Goal: Information Seeking & Learning: Learn about a topic

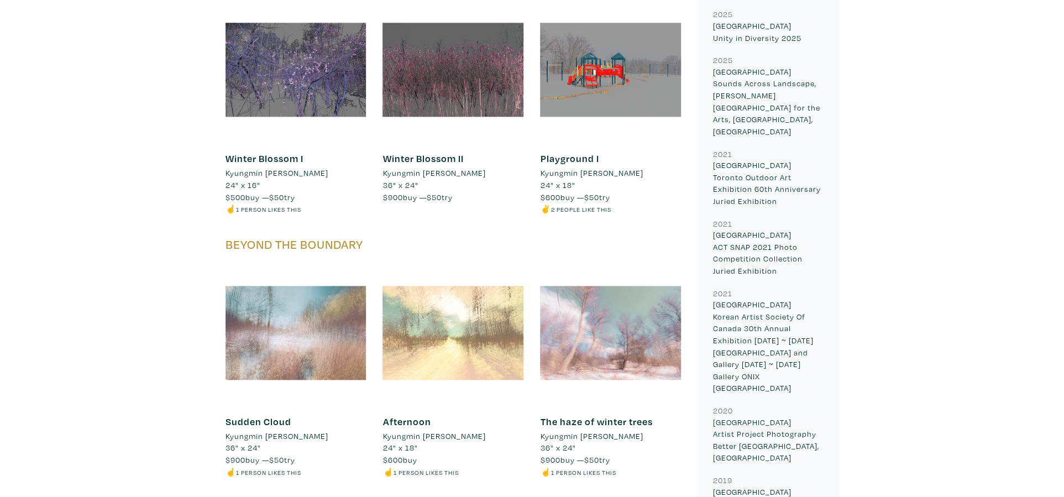
scroll to position [829, 0]
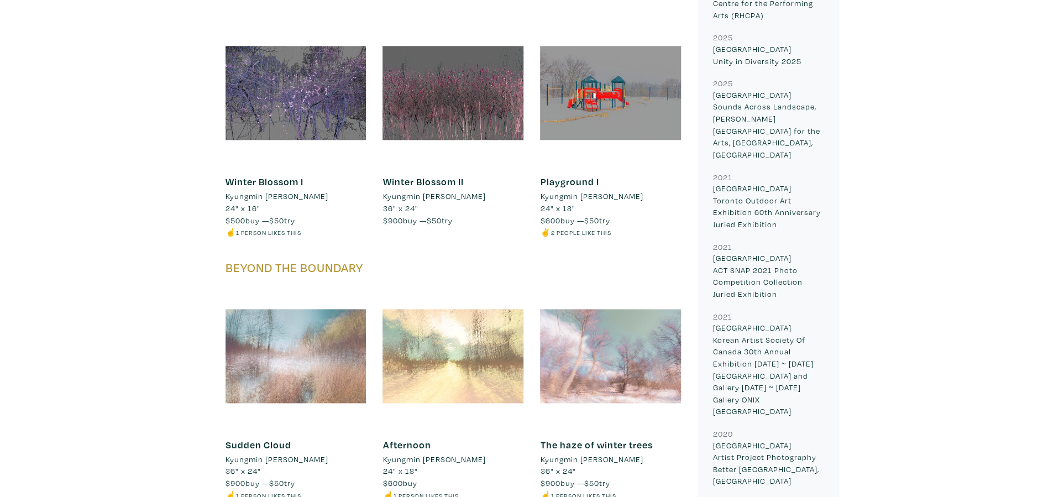
click at [723, 241] on small "2021" at bounding box center [722, 246] width 19 height 10
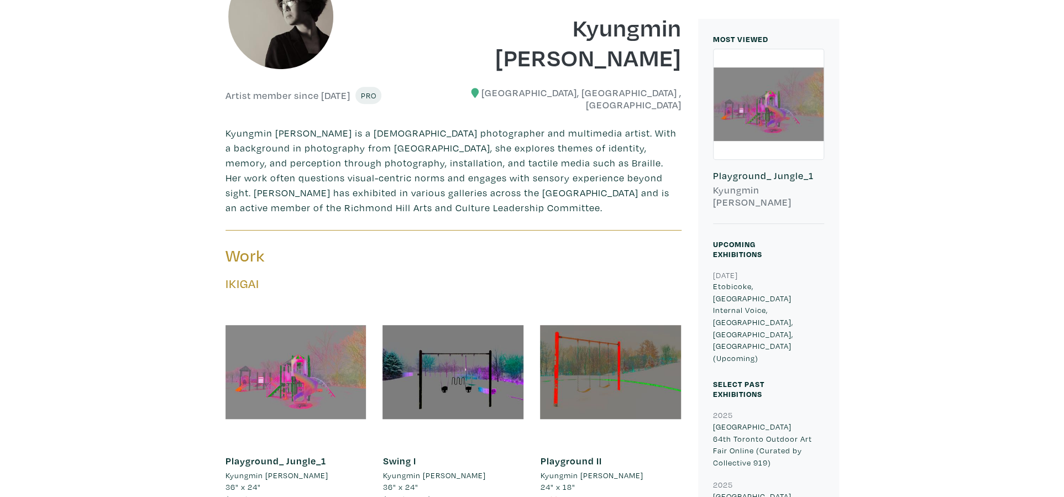
scroll to position [332, 0]
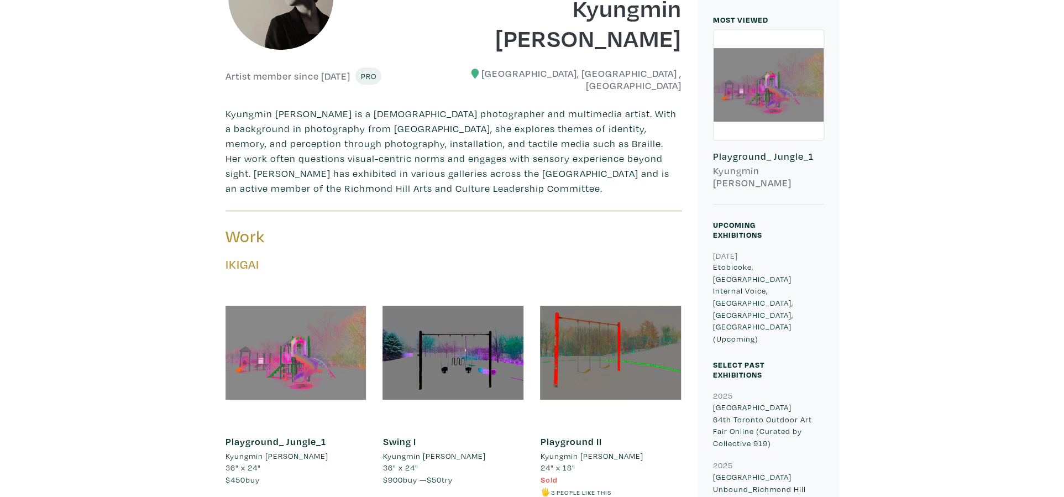
click at [579, 438] on link "Playground II" at bounding box center [570, 441] width 61 height 13
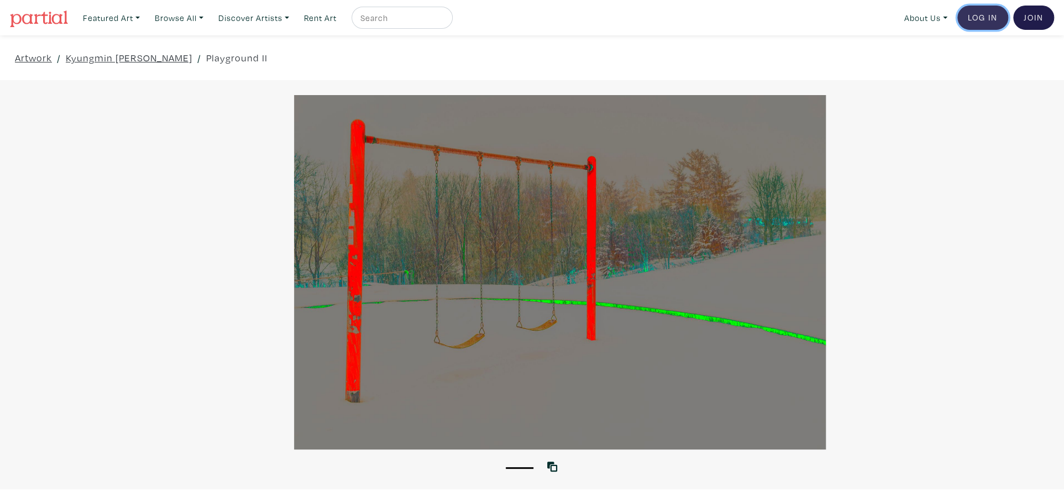
click at [971, 21] on link "Log In" at bounding box center [982, 18] width 51 height 24
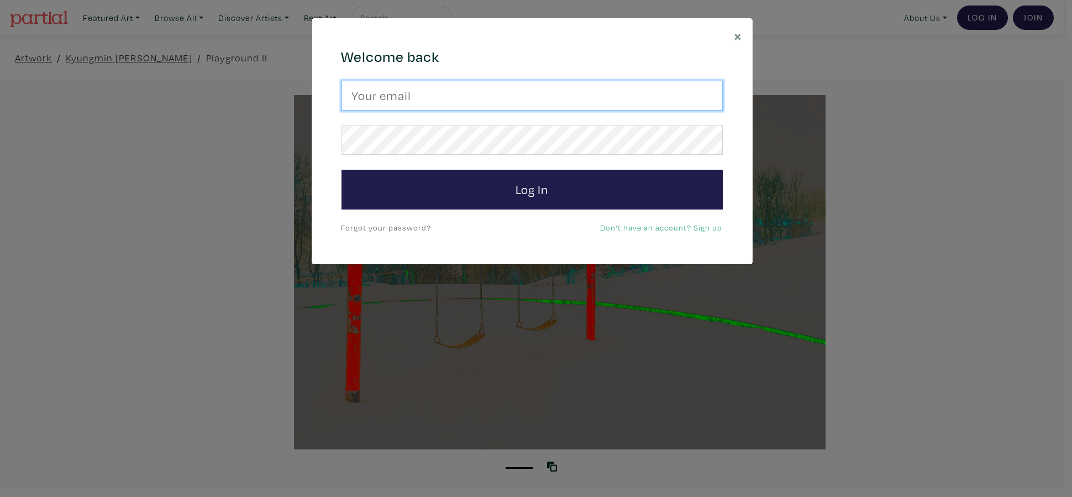
click at [482, 94] on input "email" at bounding box center [531, 96] width 381 height 30
type input "[EMAIL_ADDRESS][DOMAIN_NAME]"
click at [733, 34] on button "×" at bounding box center [738, 35] width 28 height 35
